Goal: Information Seeking & Learning: Learn about a topic

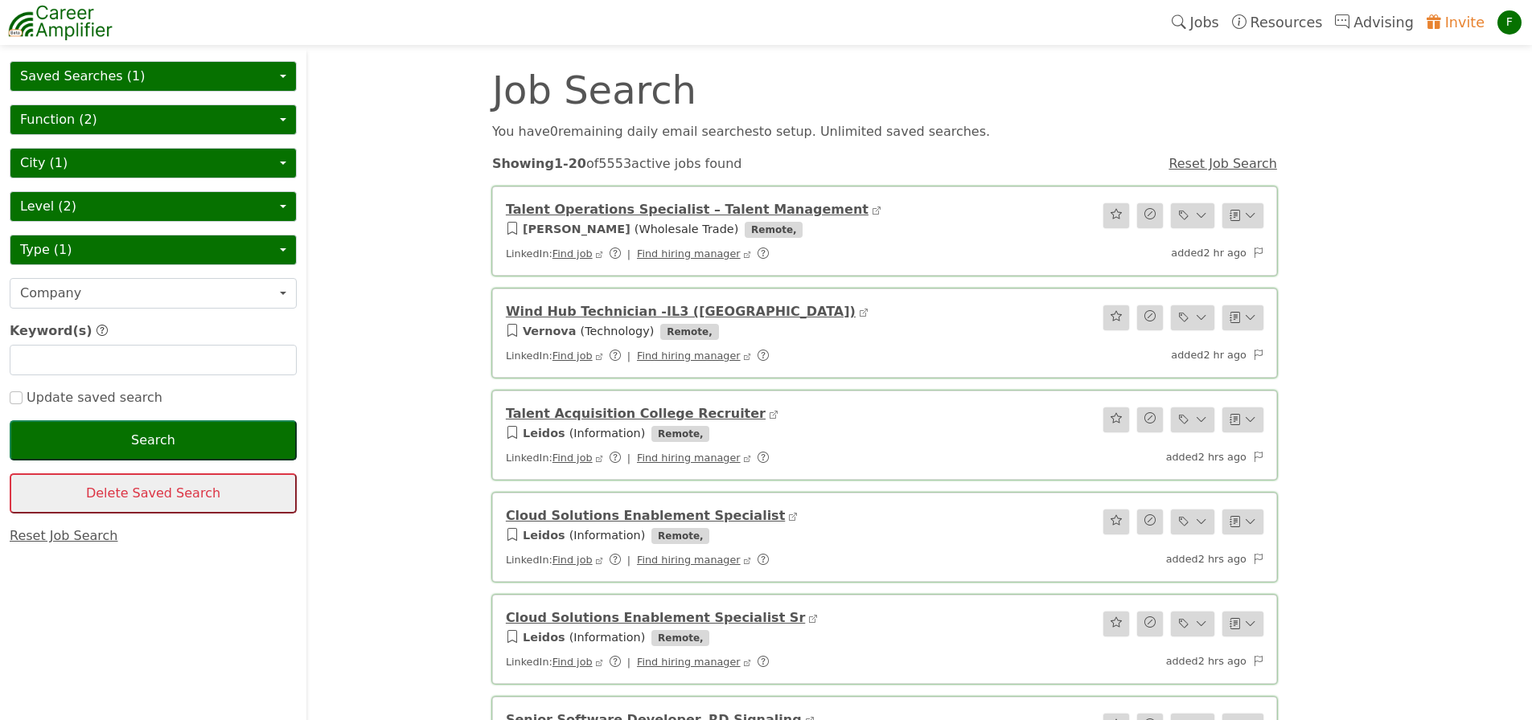
scroll to position [191, 0]
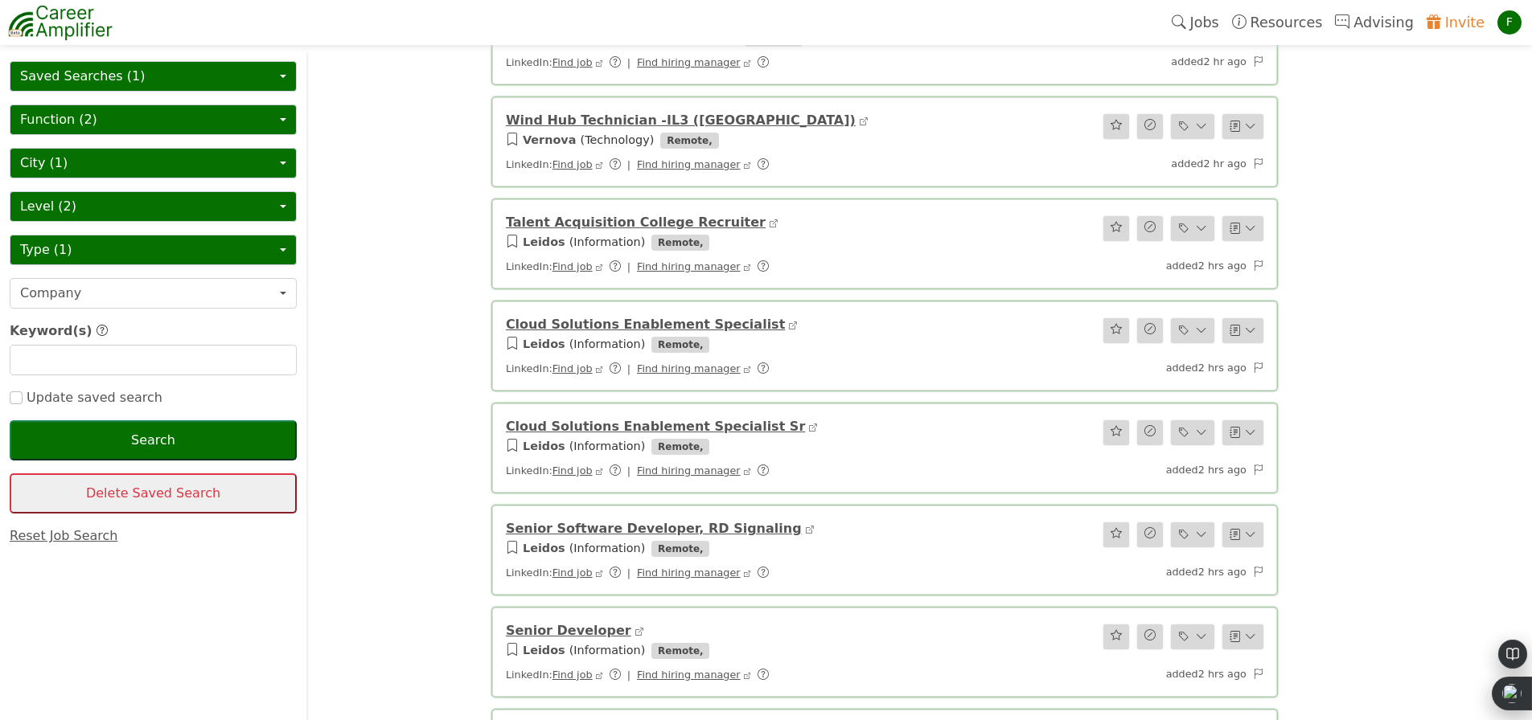
click at [1508, 27] on div "F" at bounding box center [1509, 22] width 24 height 24
click at [1216, 23] on link "Jobs" at bounding box center [1195, 22] width 60 height 37
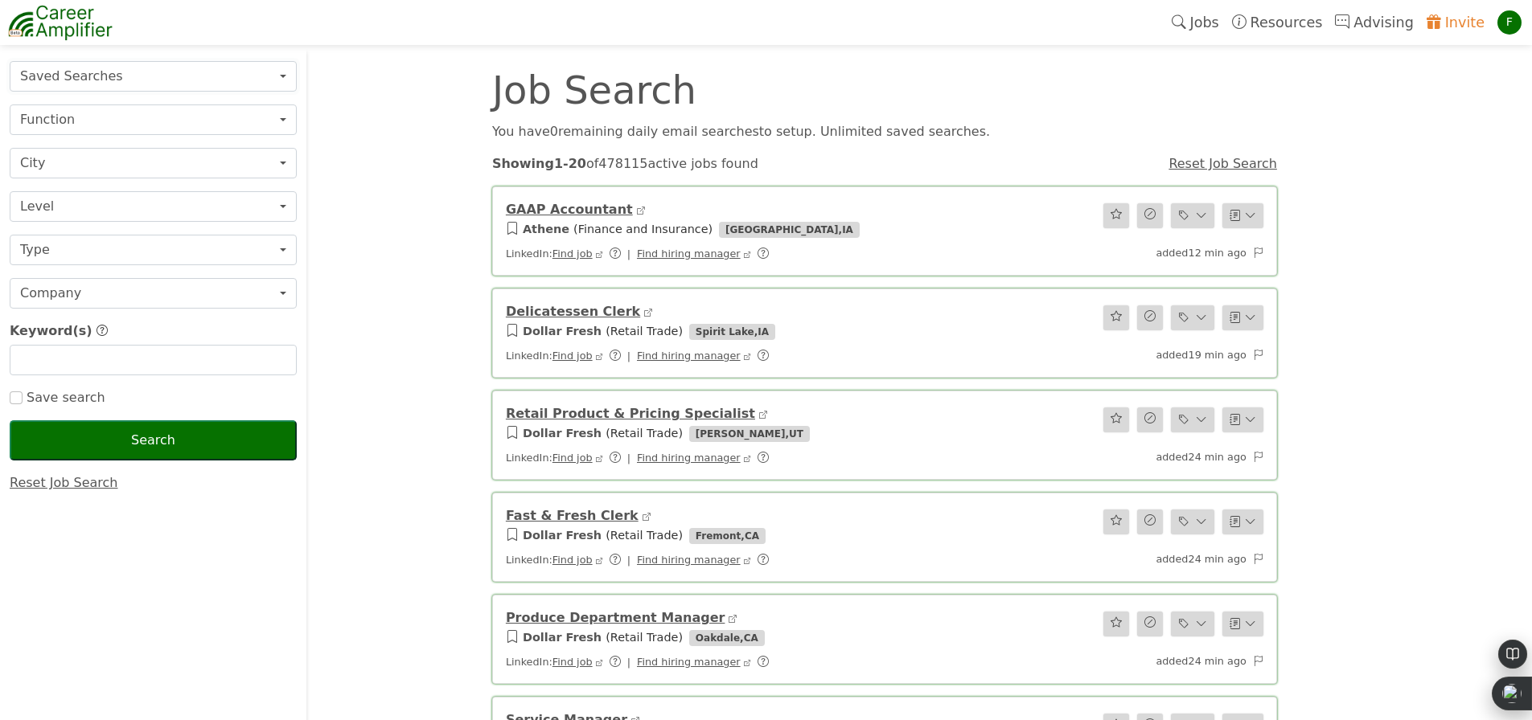
click at [256, 78] on button "Saved Searches" at bounding box center [153, 76] width 287 height 31
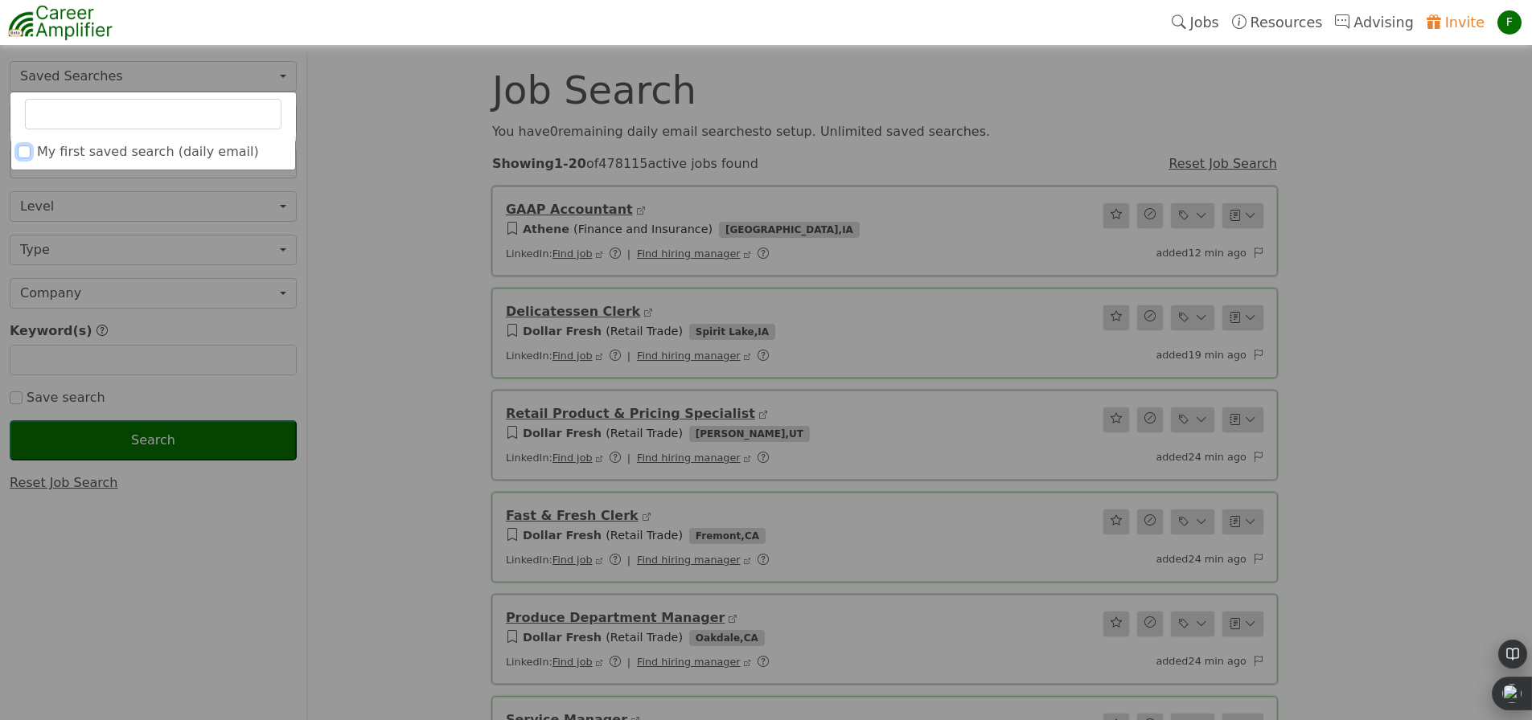
click at [27, 157] on input "My first saved search (daily email)" at bounding box center [24, 152] width 13 height 13
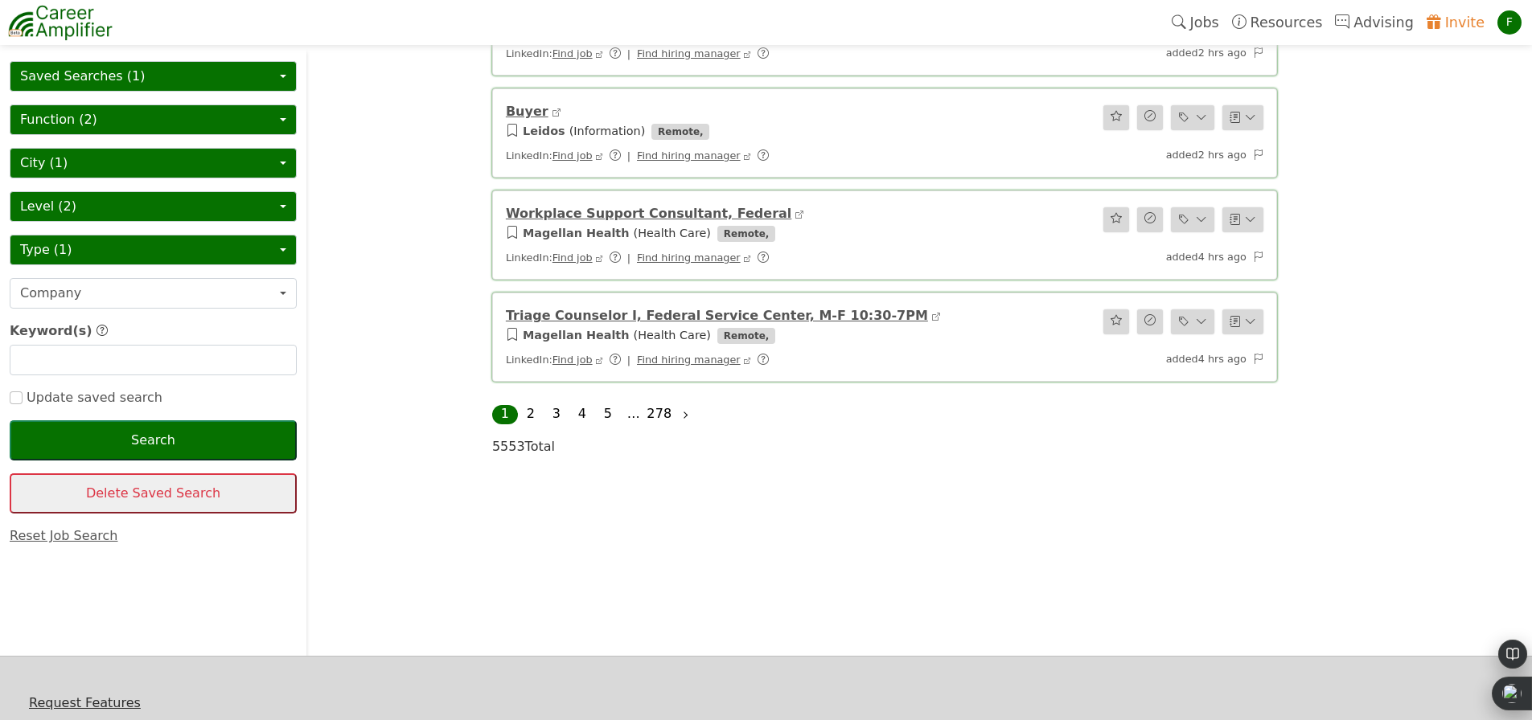
scroll to position [1896, 0]
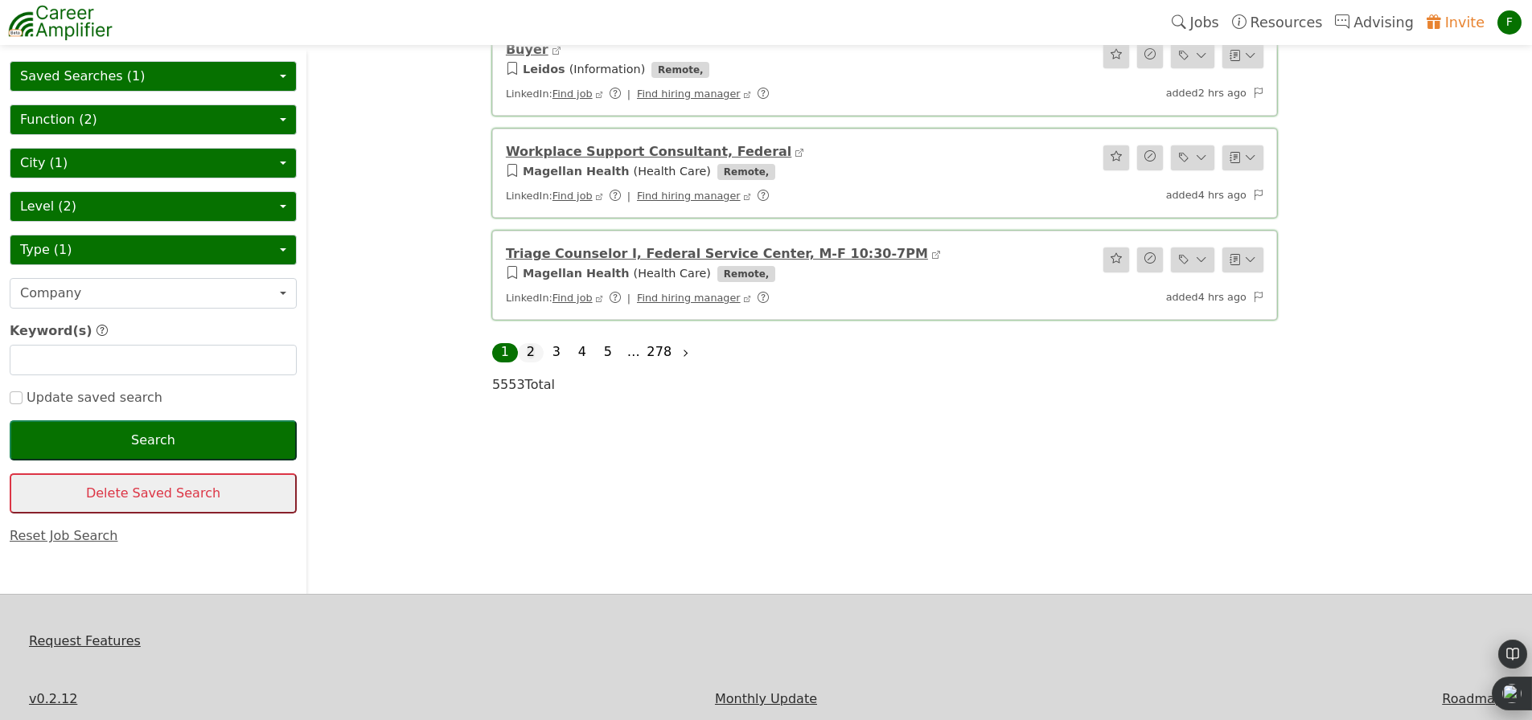
click at [533, 351] on link "2" at bounding box center [531, 351] width 8 height 15
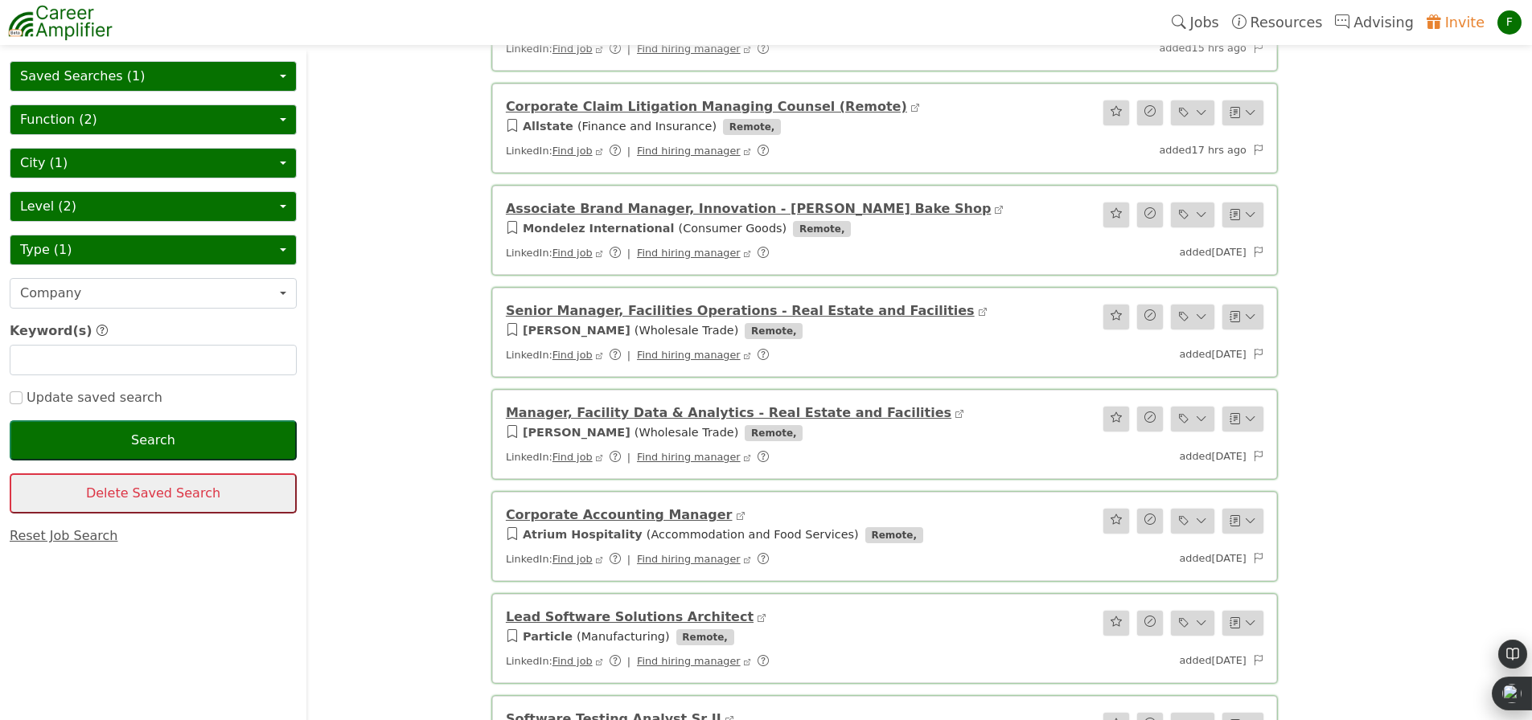
scroll to position [1481, 0]
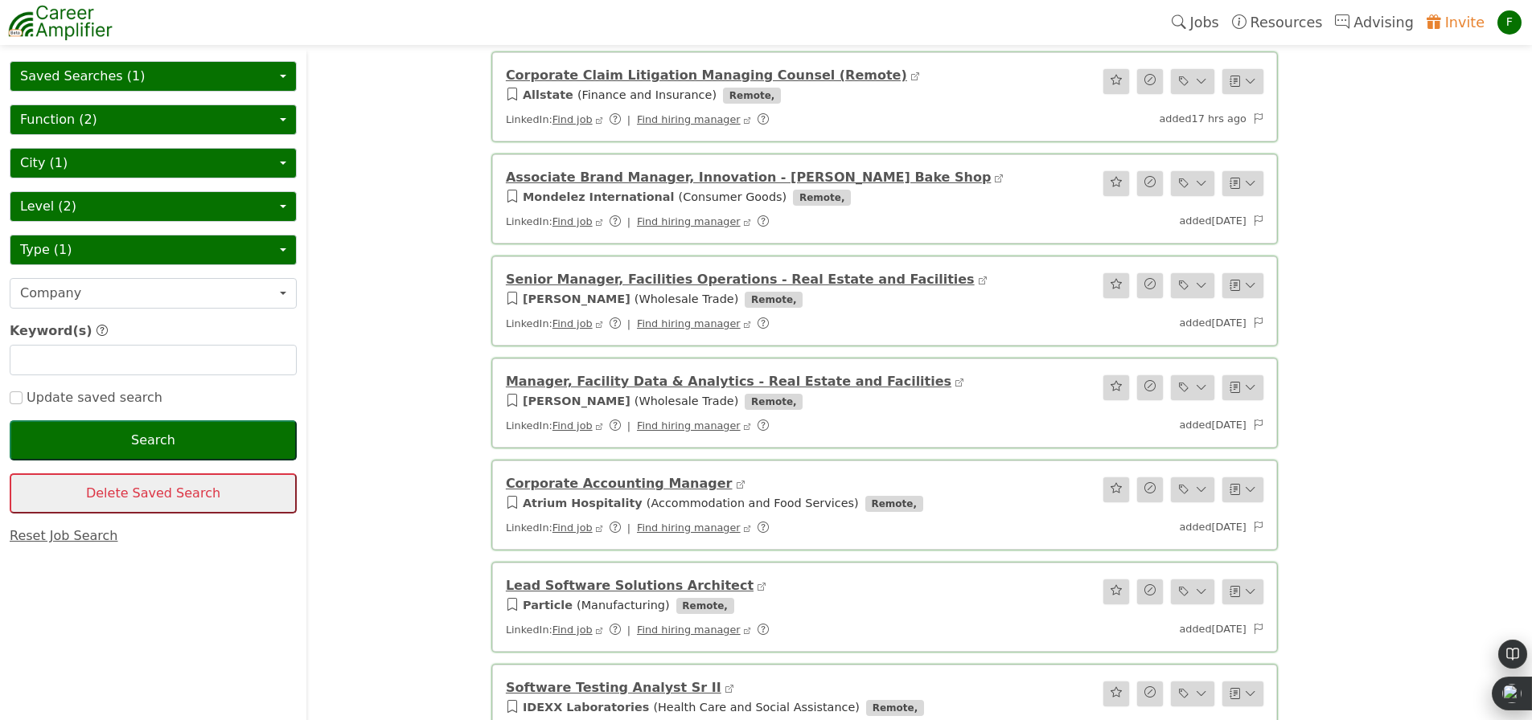
click at [545, 182] on link "Associate Brand Manager, Innovation - Tate's Bake Shop" at bounding box center [749, 177] width 486 height 15
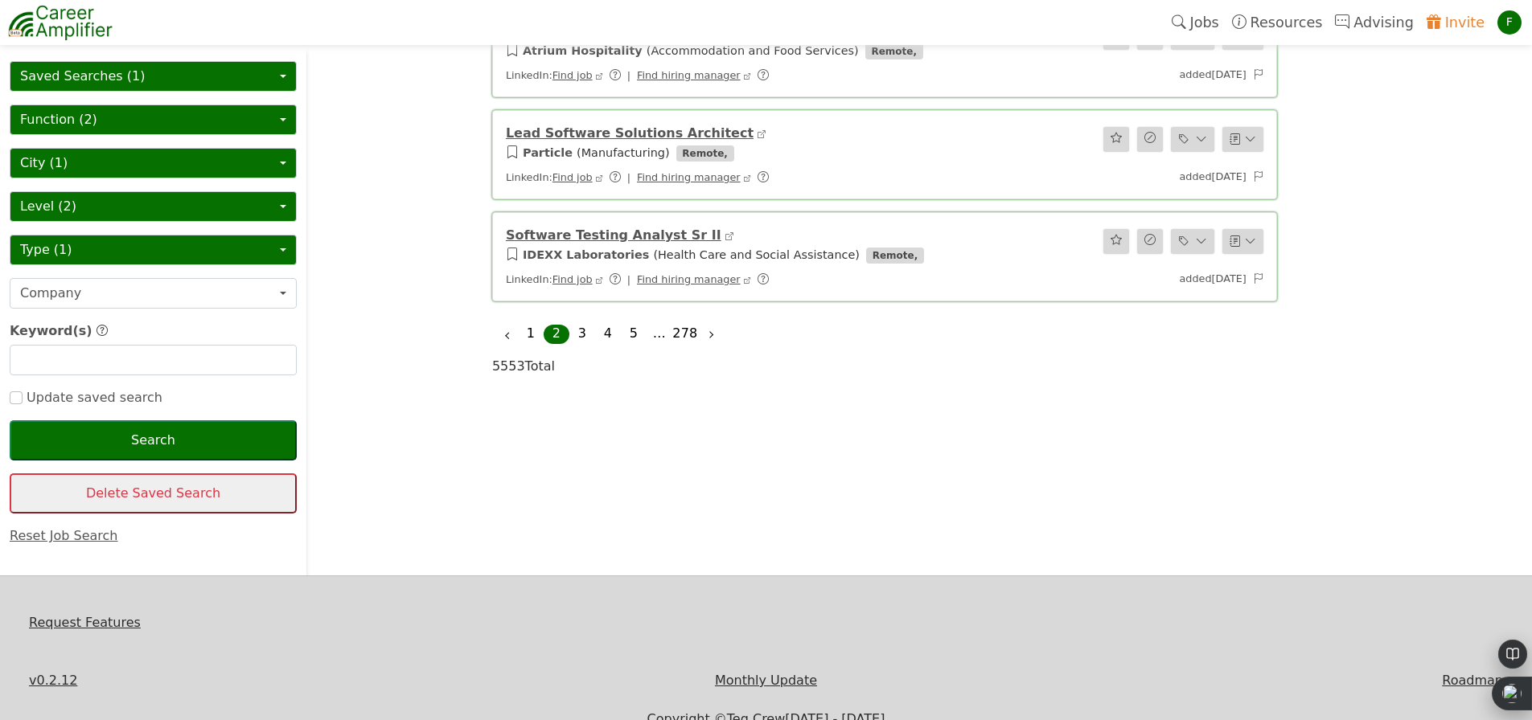
scroll to position [1968, 0]
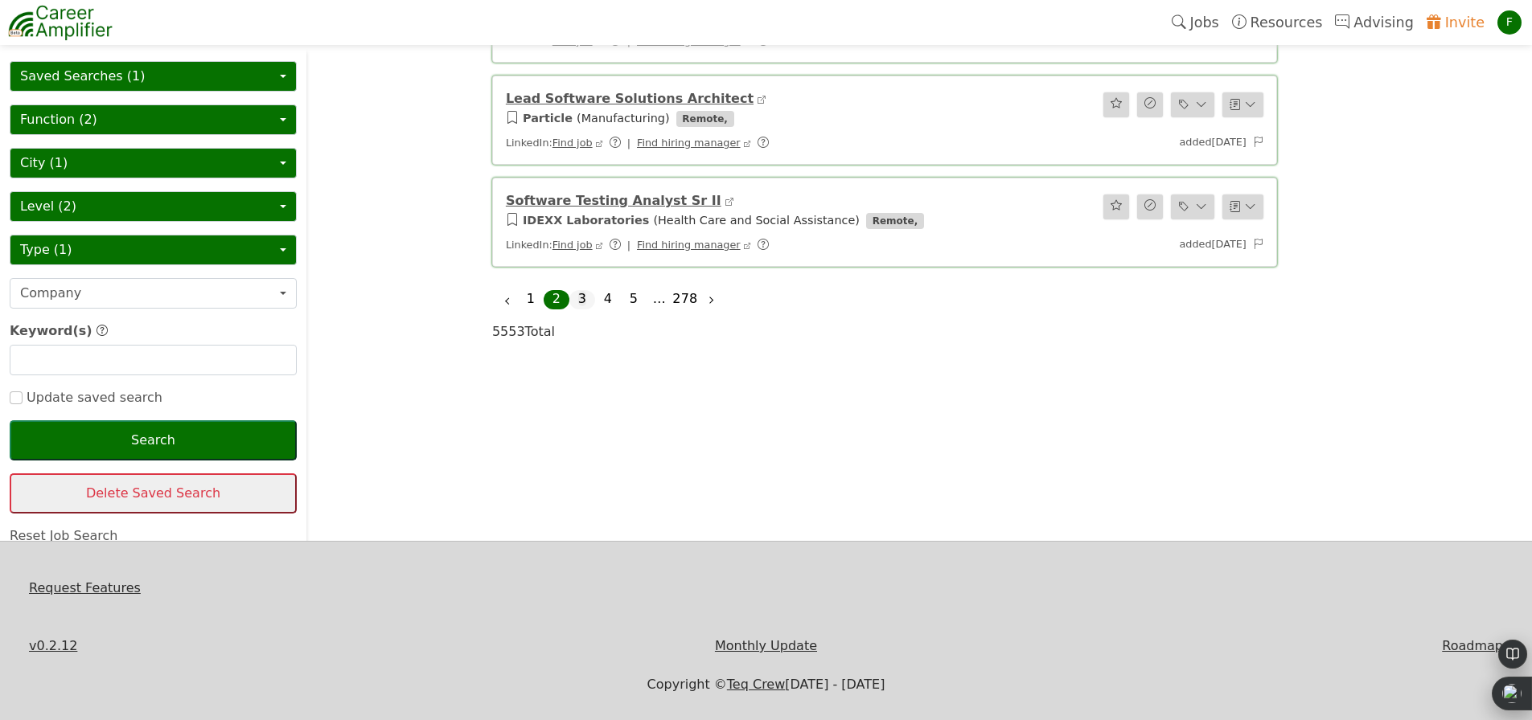
click at [584, 299] on link "3" at bounding box center [582, 298] width 8 height 15
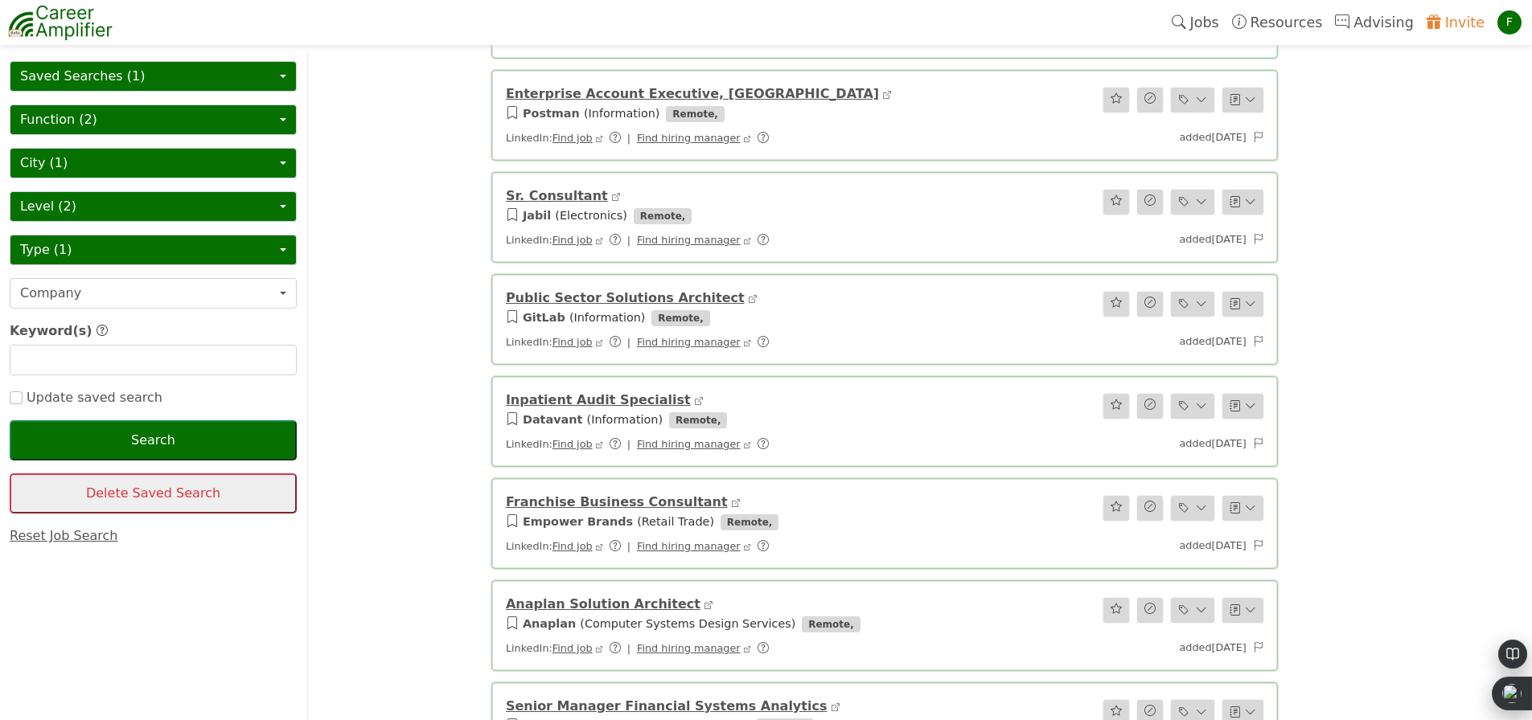
scroll to position [77, 0]
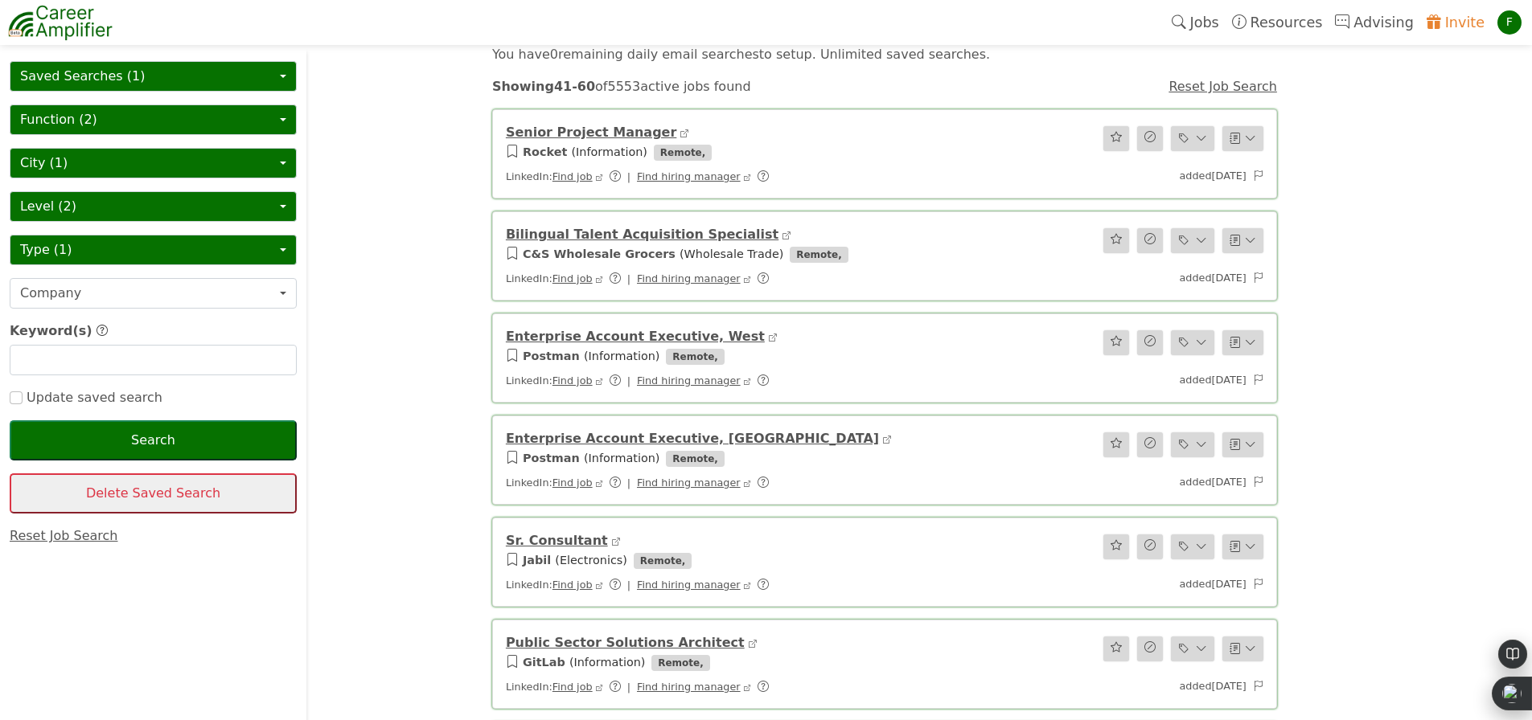
click at [75, 27] on img at bounding box center [60, 22] width 105 height 40
